Goal: Information Seeking & Learning: Learn about a topic

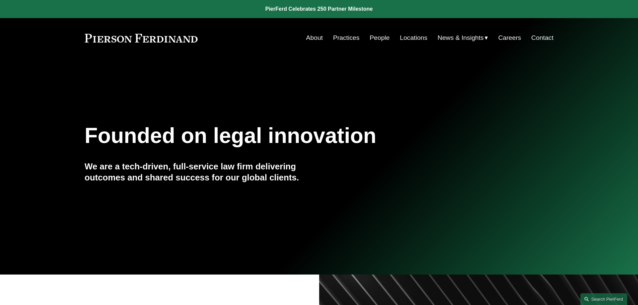
click at [377, 37] on link "People" at bounding box center [380, 37] width 20 height 13
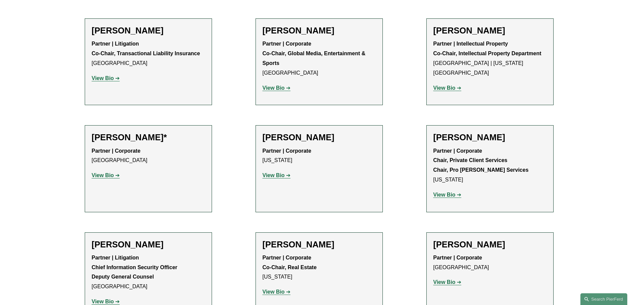
scroll to position [7399, 0]
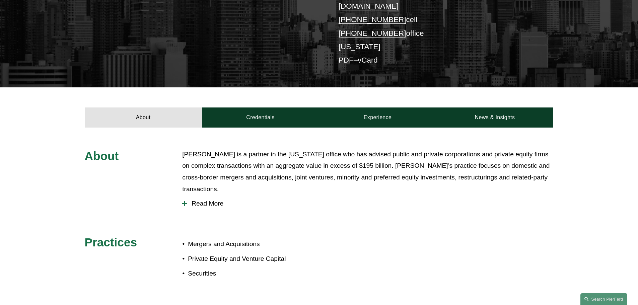
scroll to position [173, 0]
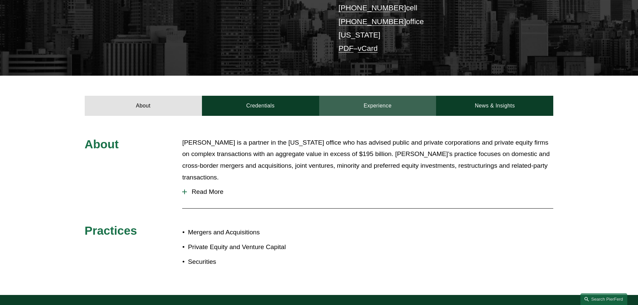
click at [404, 96] on link "Experience" at bounding box center [377, 106] width 117 height 20
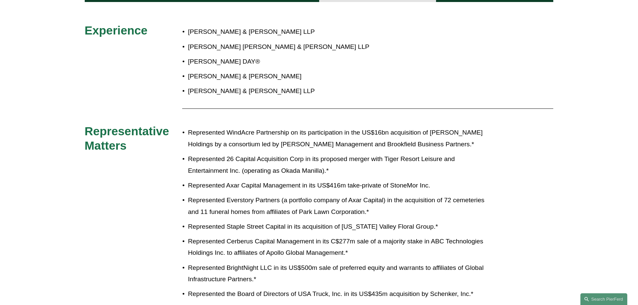
scroll to position [225, 0]
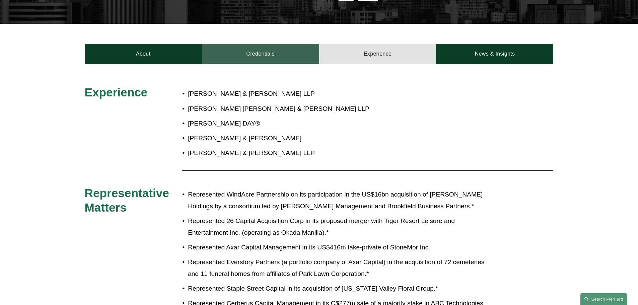
click at [279, 46] on link "Credentials" at bounding box center [260, 54] width 117 height 20
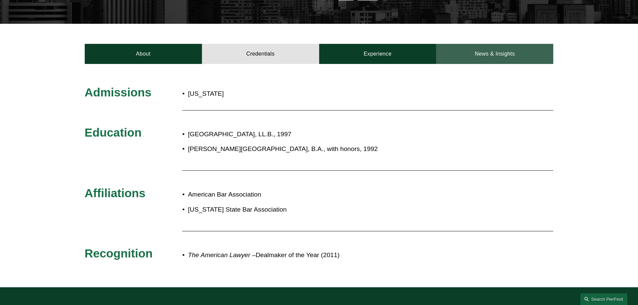
click at [472, 47] on link "News & Insights" at bounding box center [494, 54] width 117 height 20
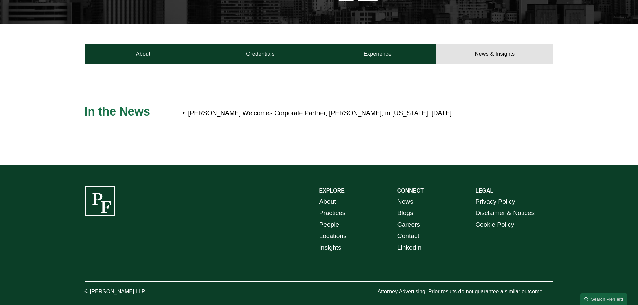
click at [261, 109] on link "[PERSON_NAME] Welcomes Corporate Partner, [PERSON_NAME], in [US_STATE]" at bounding box center [308, 112] width 240 height 7
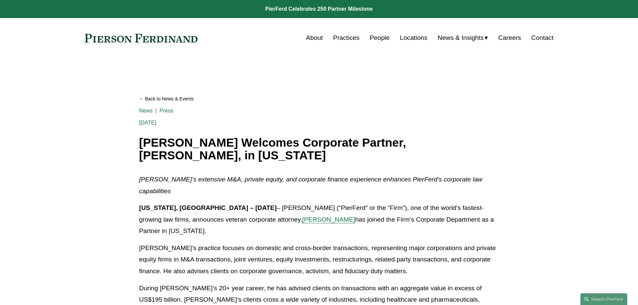
click at [302, 216] on span "[PERSON_NAME]" at bounding box center [328, 219] width 53 height 7
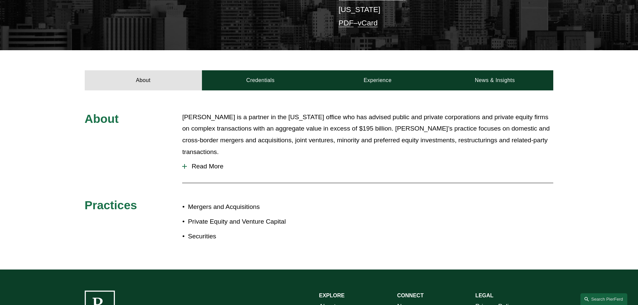
scroll to position [210, 0]
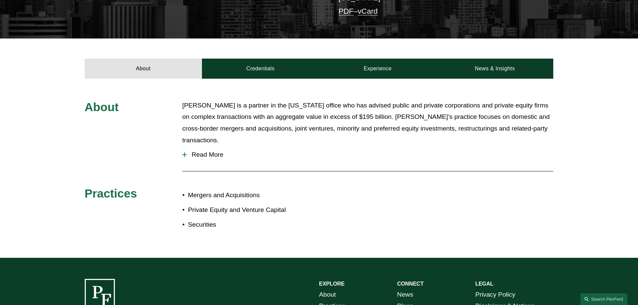
click at [208, 151] on span "Read More" at bounding box center [370, 154] width 366 height 7
